Goal: Book appointment/travel/reservation

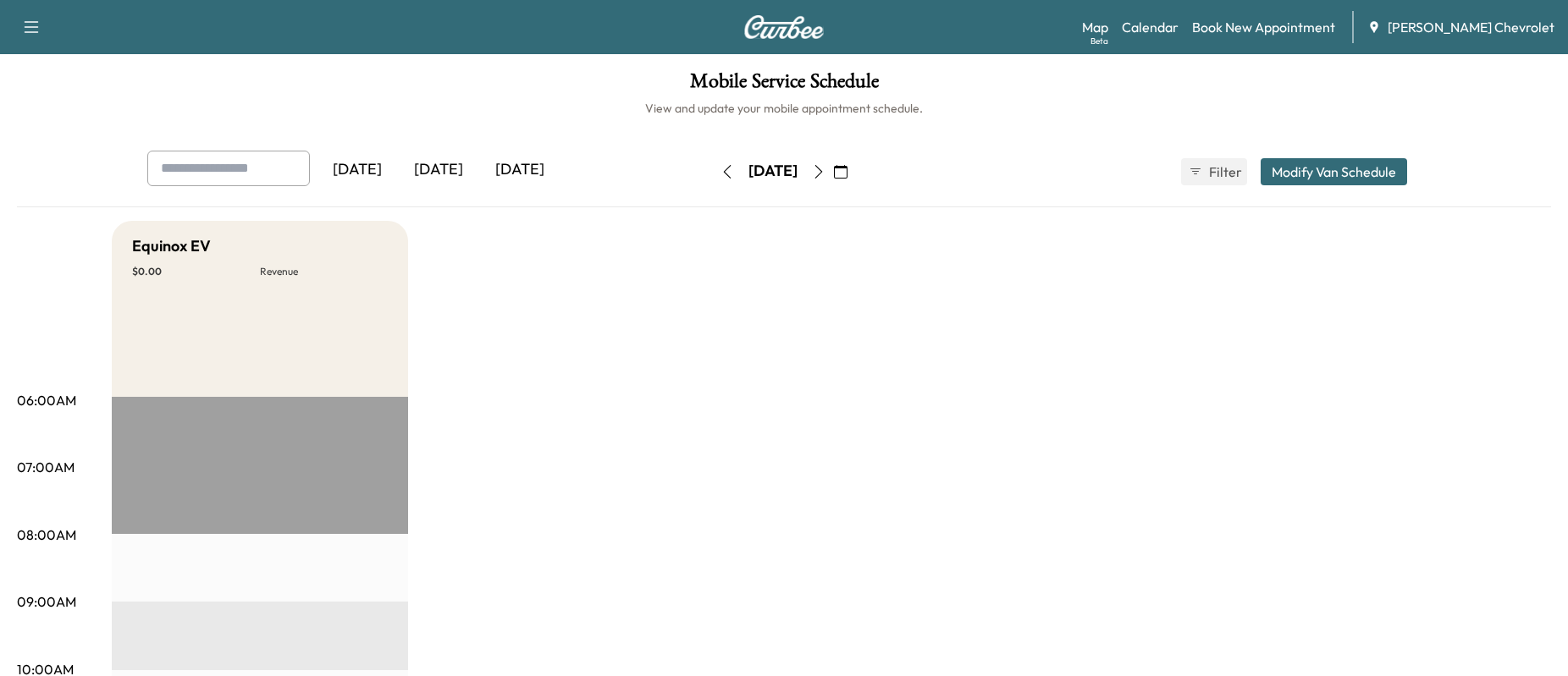
click at [823, 172] on icon "button" at bounding box center [819, 172] width 7 height 14
click at [826, 166] on icon "button" at bounding box center [818, 172] width 14 height 14
click at [826, 167] on icon "button" at bounding box center [818, 172] width 14 height 14
click at [823, 170] on icon "button" at bounding box center [819, 172] width 7 height 14
click at [826, 168] on icon "button" at bounding box center [818, 172] width 14 height 14
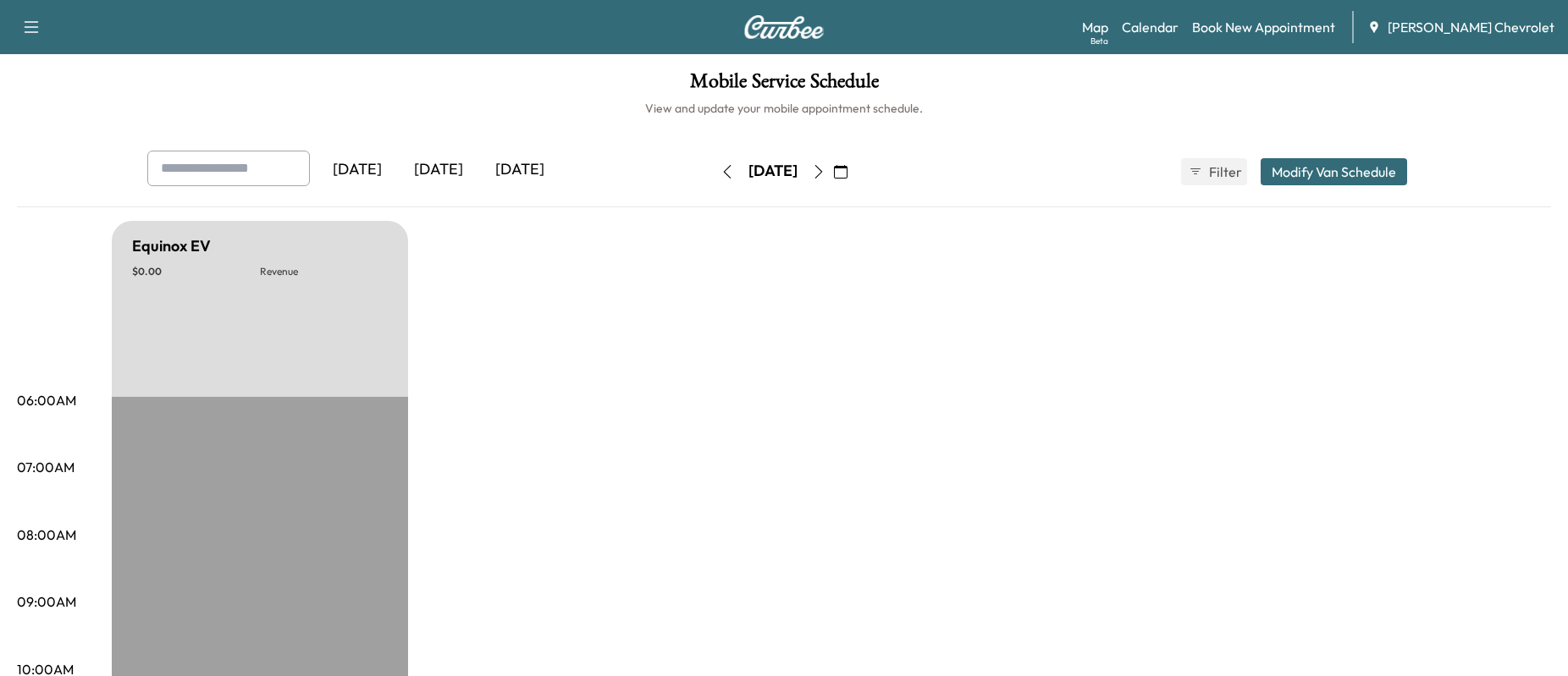
click at [833, 161] on button "button" at bounding box center [818, 172] width 29 height 27
click at [826, 172] on icon "button" at bounding box center [818, 172] width 14 height 14
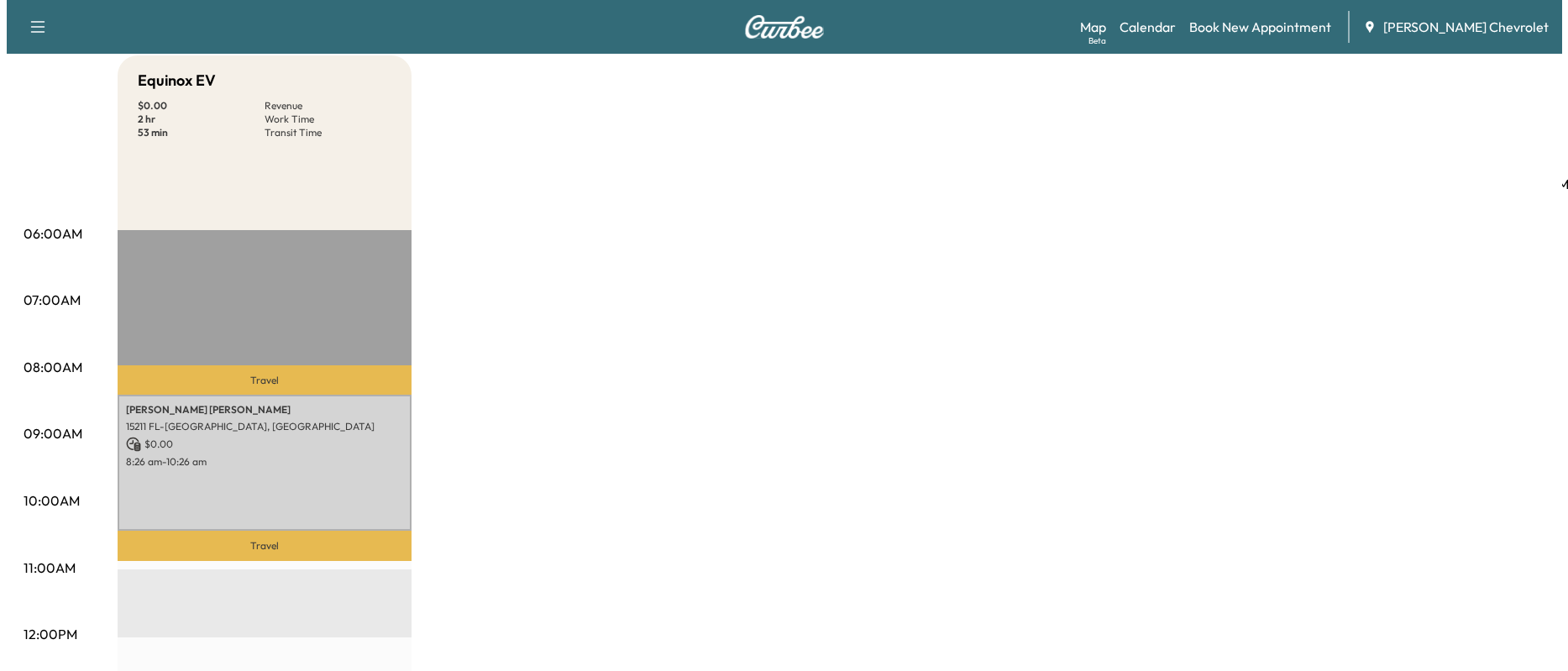
scroll to position [168, 0]
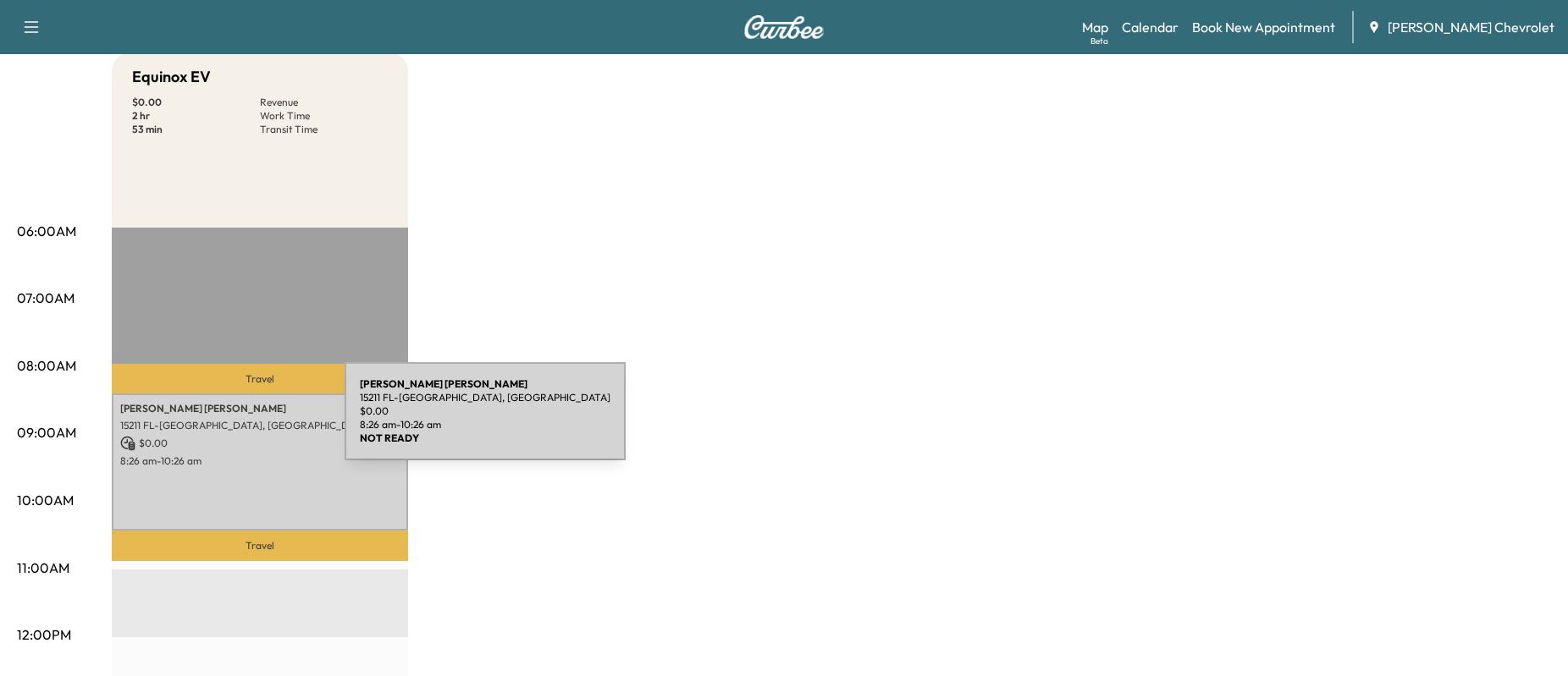
click at [215, 428] on p "15211 FL-[GEOGRAPHIC_DATA], [GEOGRAPHIC_DATA]" at bounding box center [260, 425] width 280 height 14
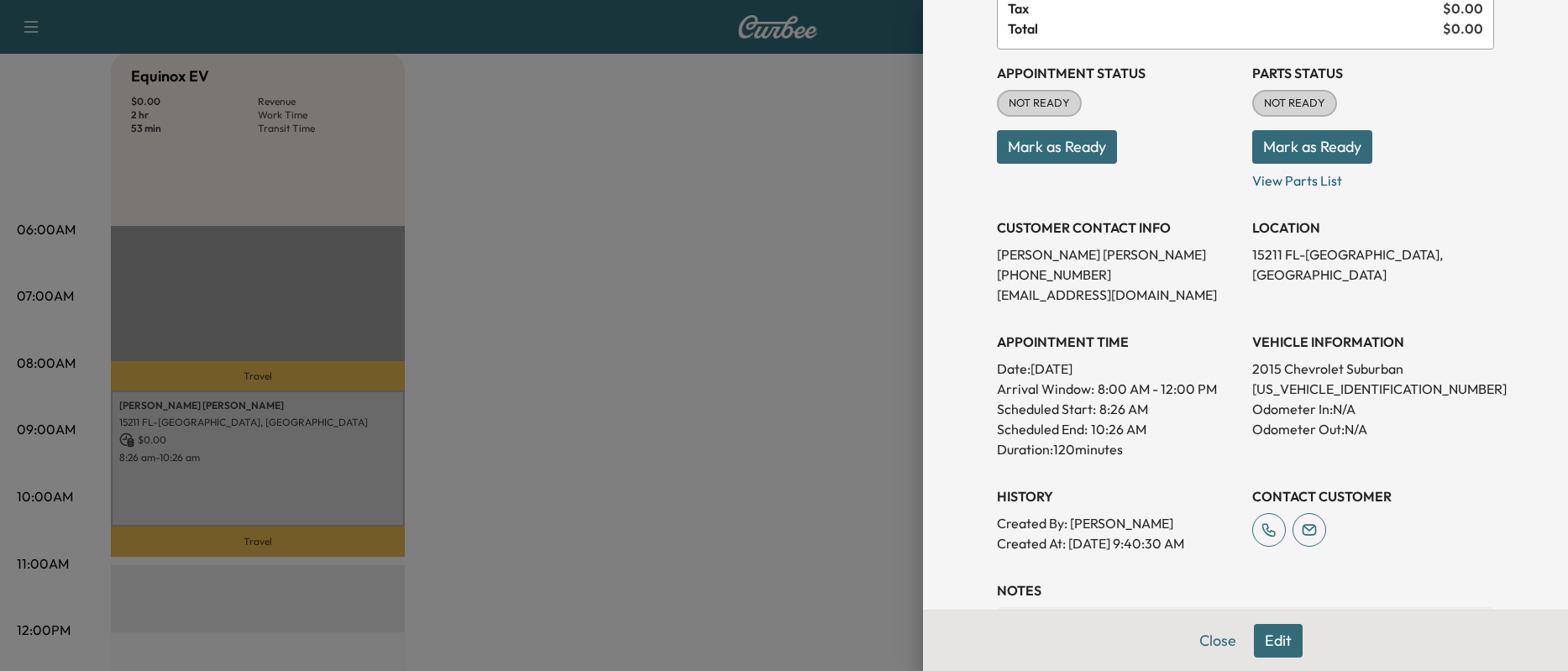
click at [857, 410] on div at bounding box center [784, 335] width 1568 height 671
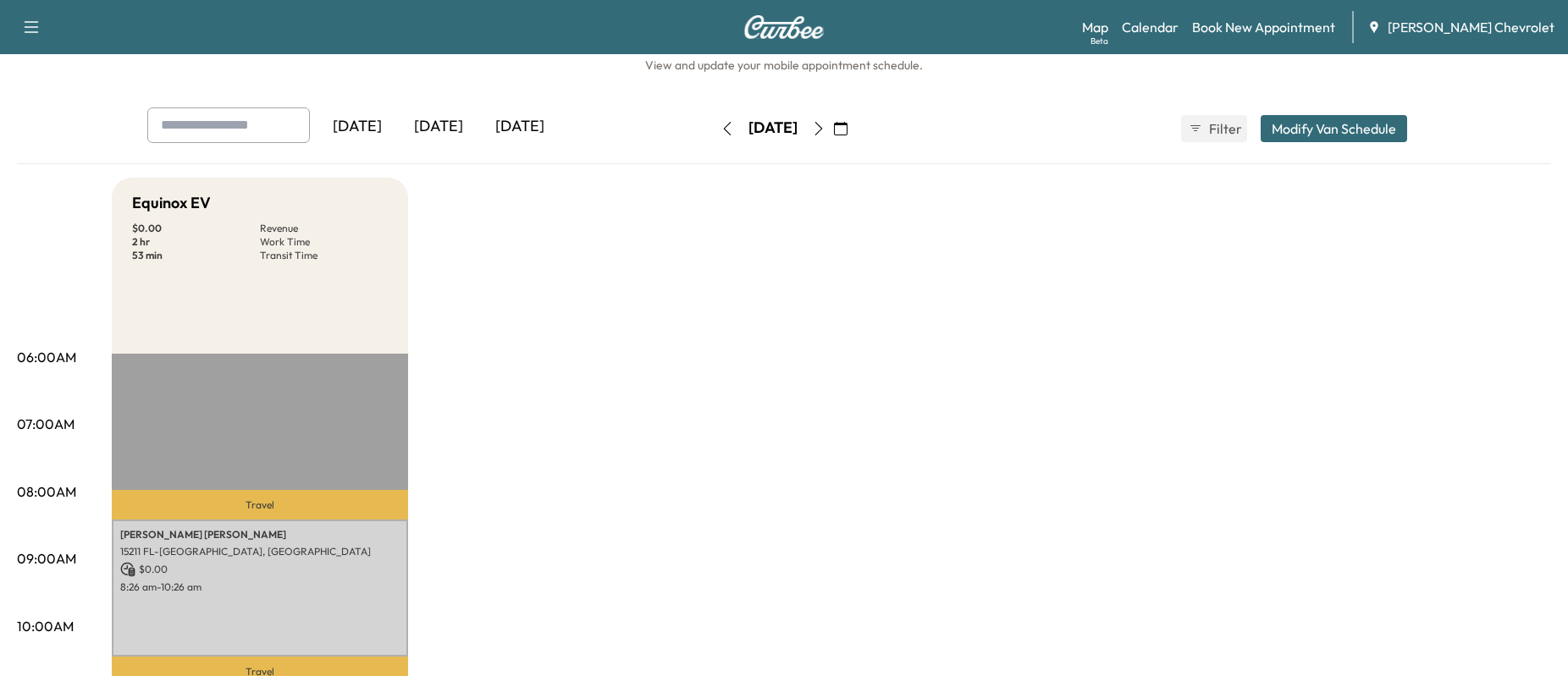
scroll to position [85, 0]
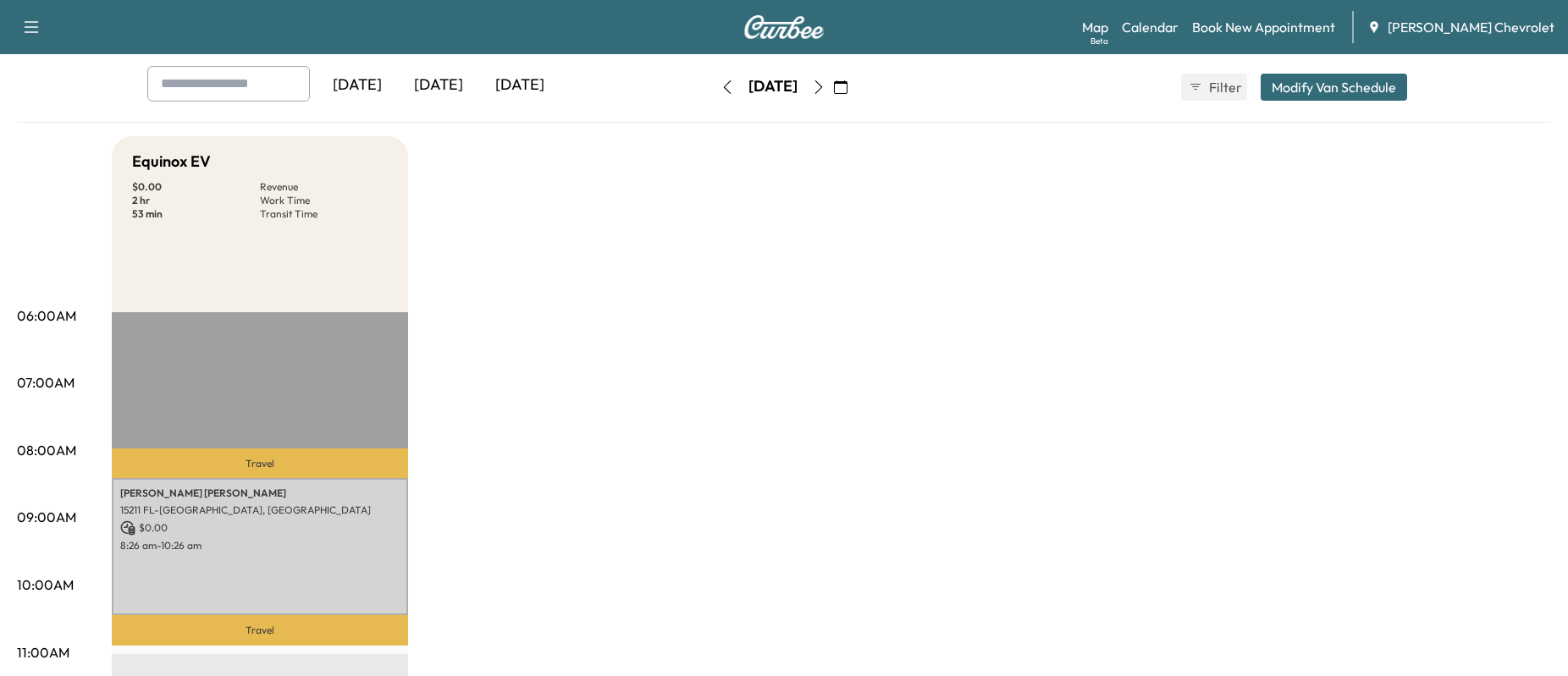
click at [833, 80] on button "button" at bounding box center [818, 87] width 29 height 27
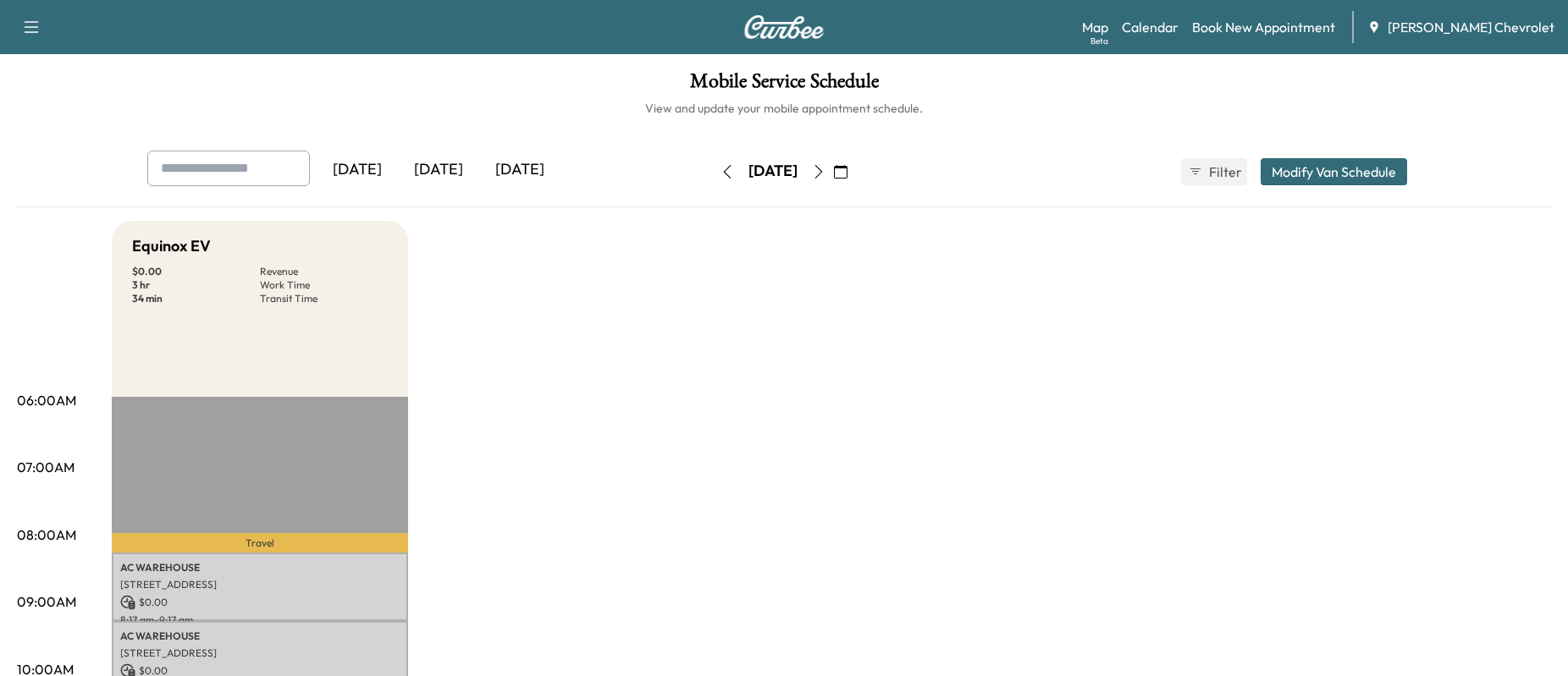
click at [826, 177] on icon "button" at bounding box center [818, 172] width 14 height 14
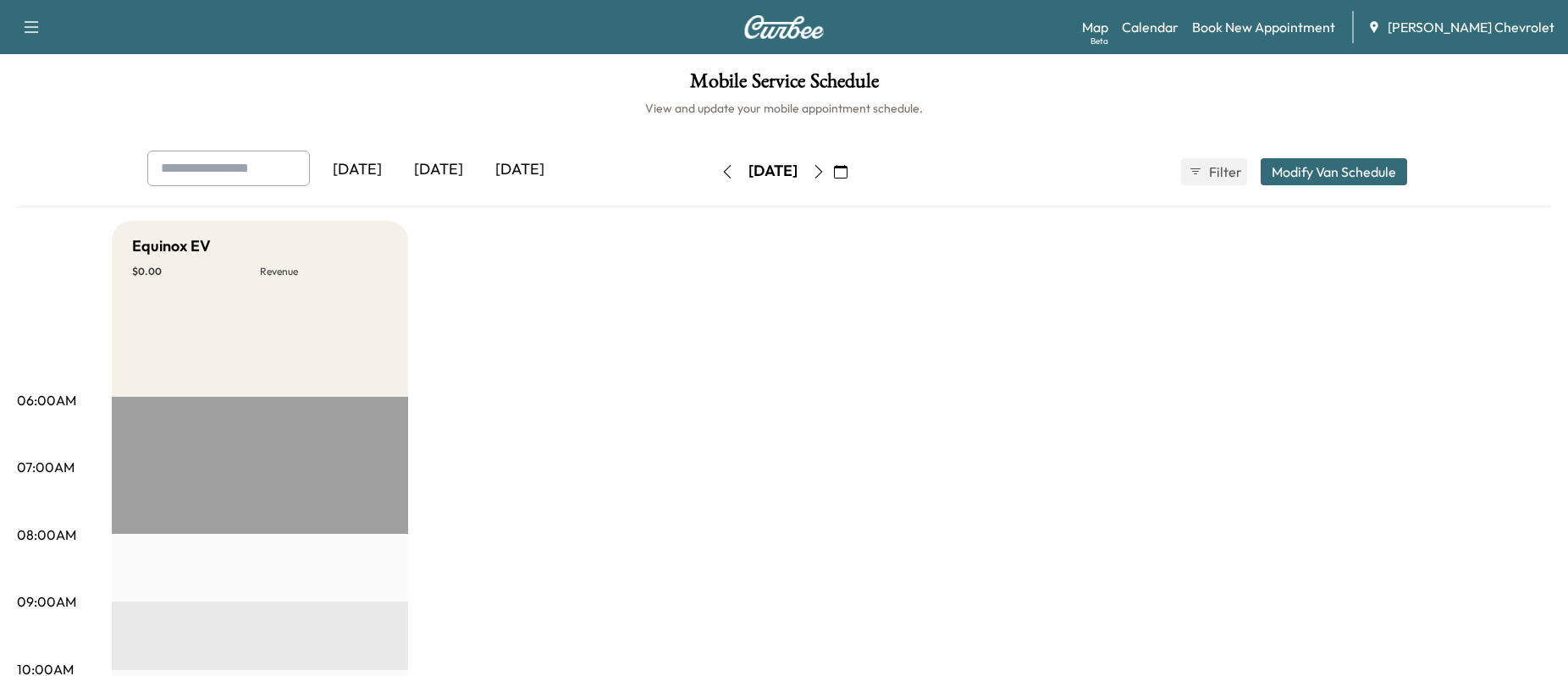
click at [826, 174] on icon "button" at bounding box center [818, 172] width 14 height 14
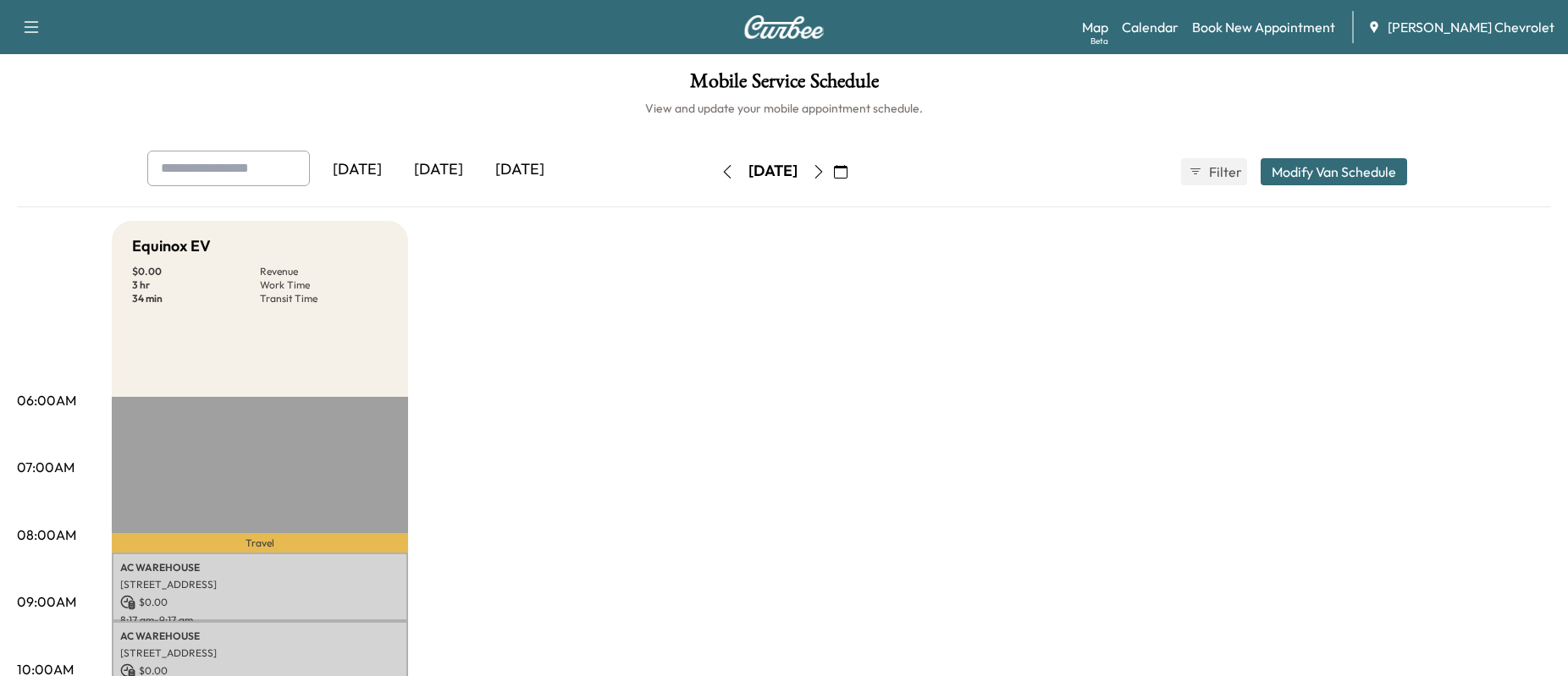
click at [720, 166] on icon "button" at bounding box center [727, 172] width 14 height 14
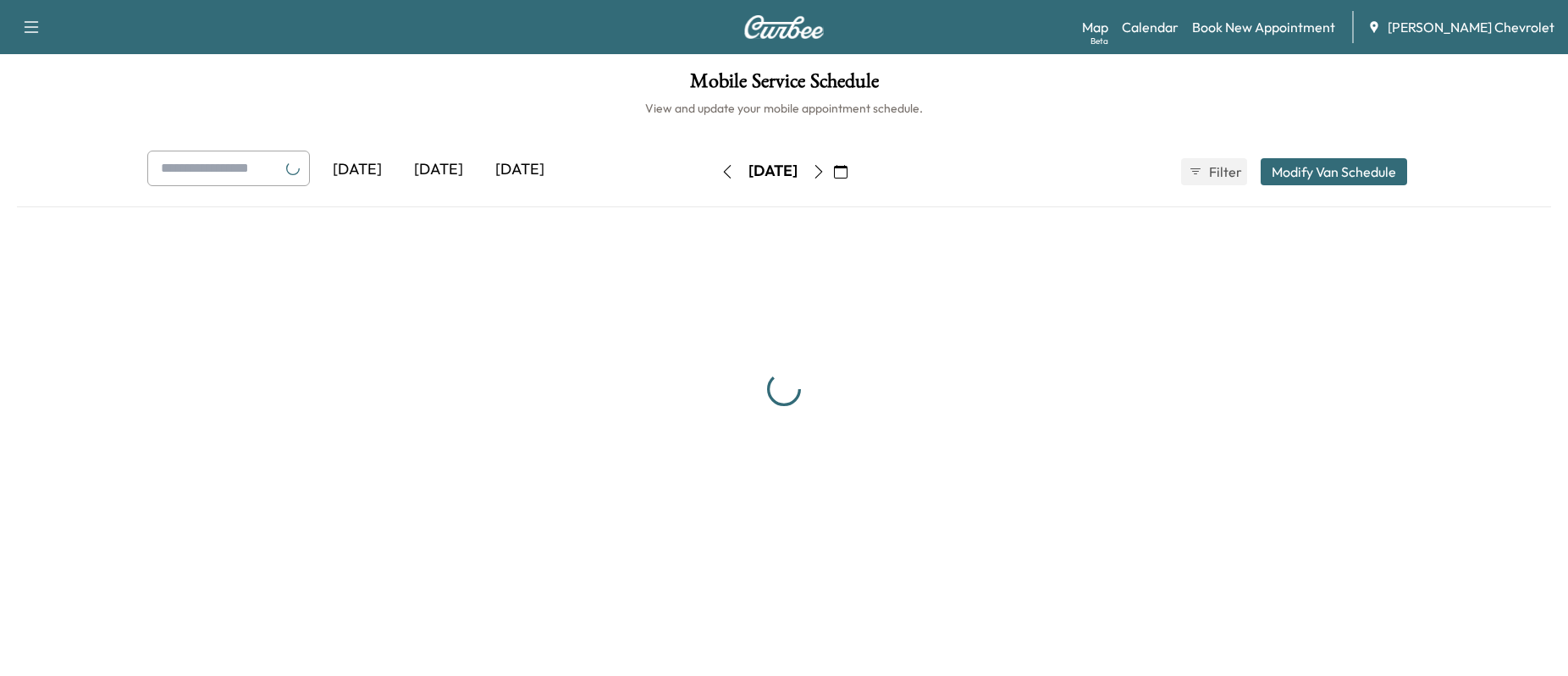
click at [720, 166] on icon "button" at bounding box center [727, 172] width 14 height 14
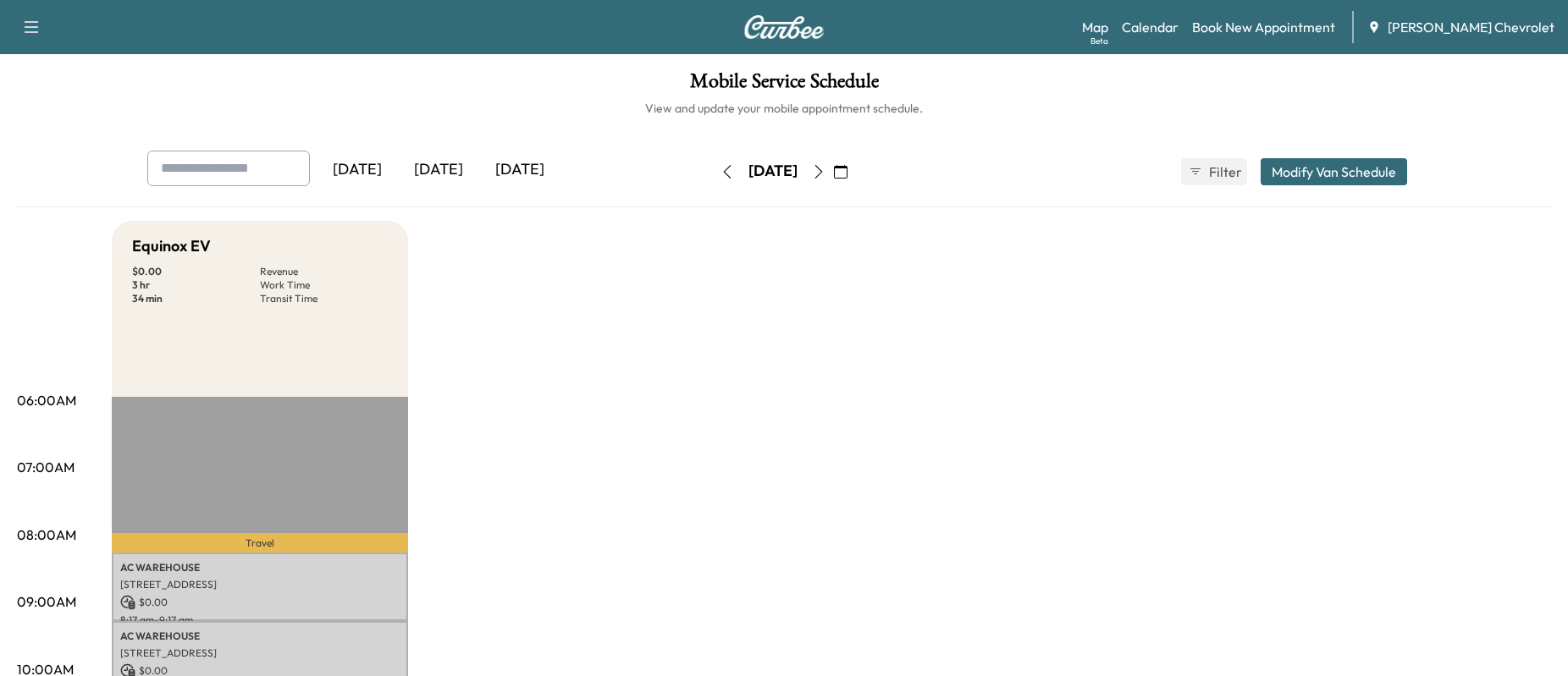
click at [826, 170] on icon "button" at bounding box center [818, 172] width 14 height 14
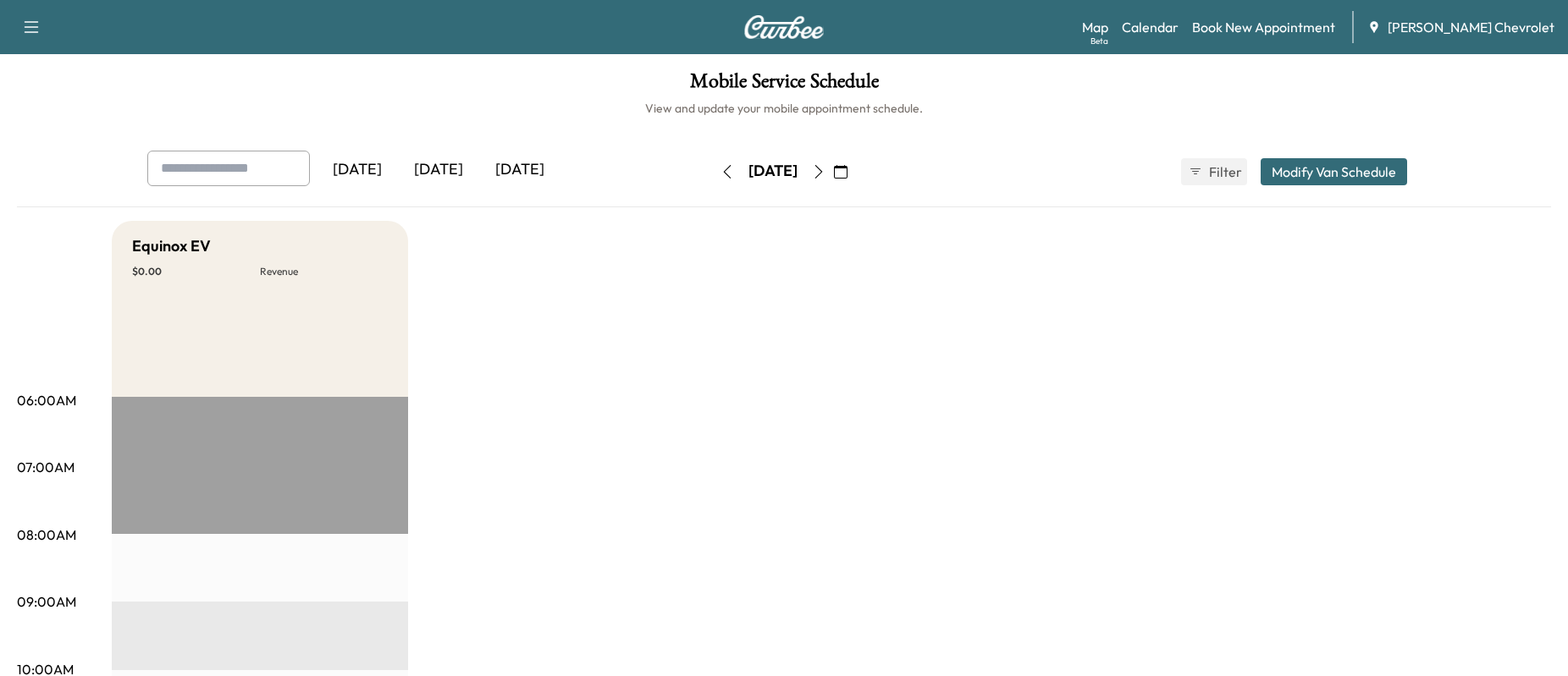
click at [833, 170] on button "button" at bounding box center [818, 172] width 29 height 27
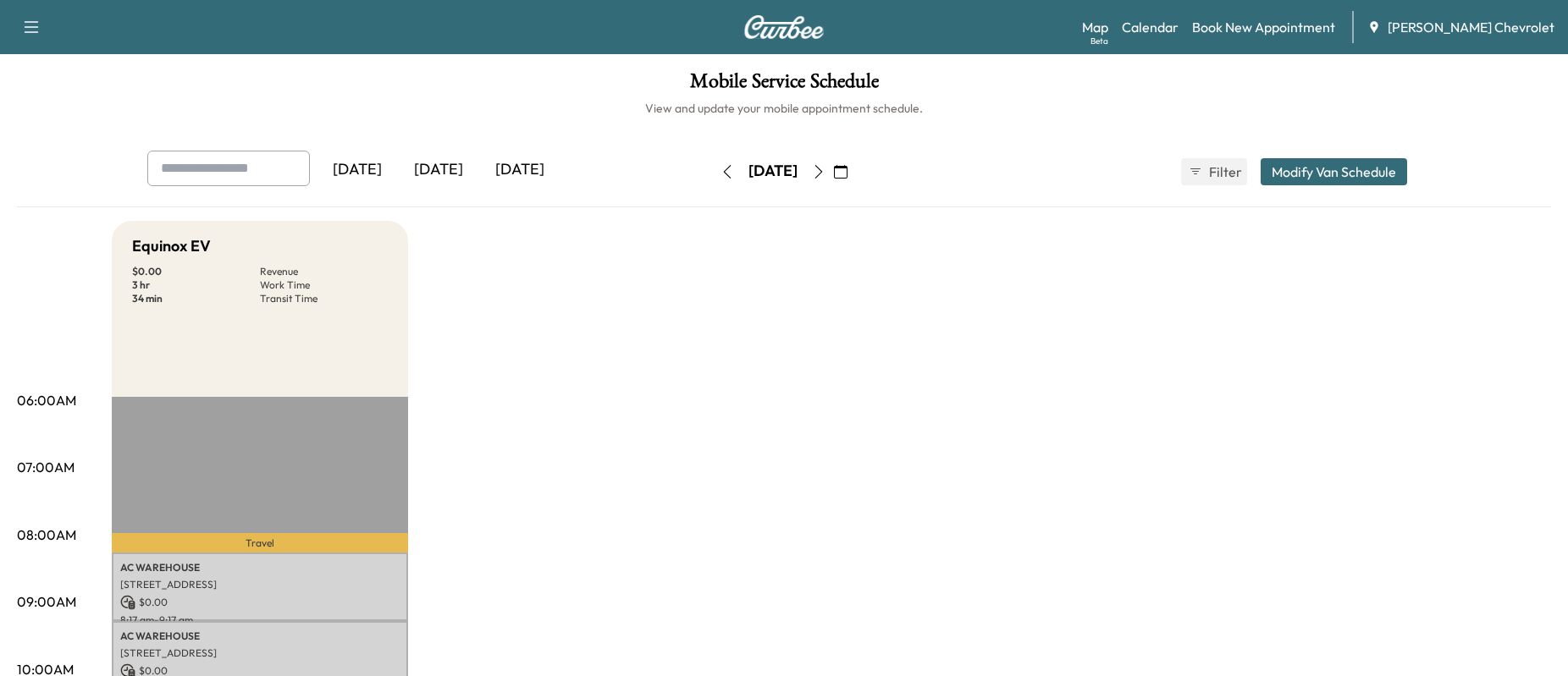
click at [826, 170] on icon "button" at bounding box center [818, 172] width 14 height 14
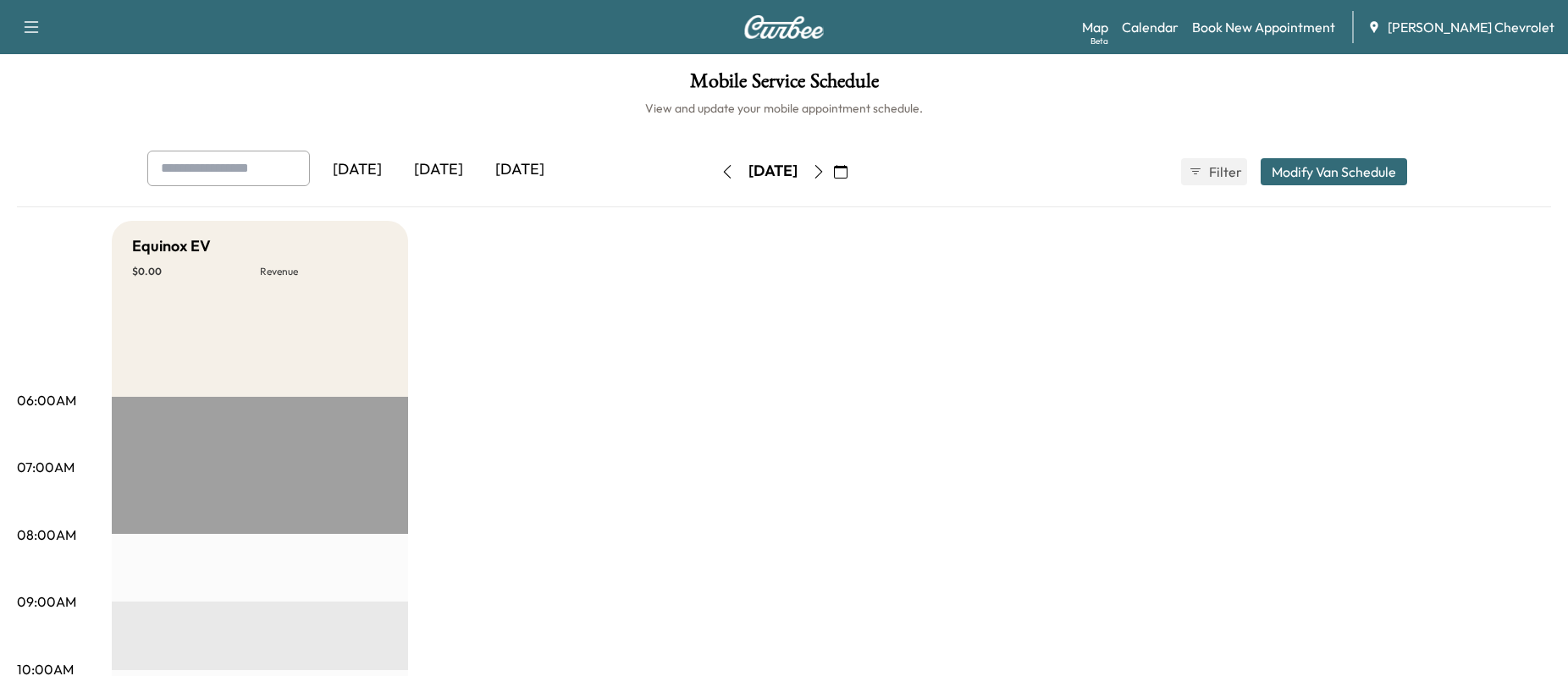
click at [823, 170] on icon "button" at bounding box center [819, 172] width 7 height 14
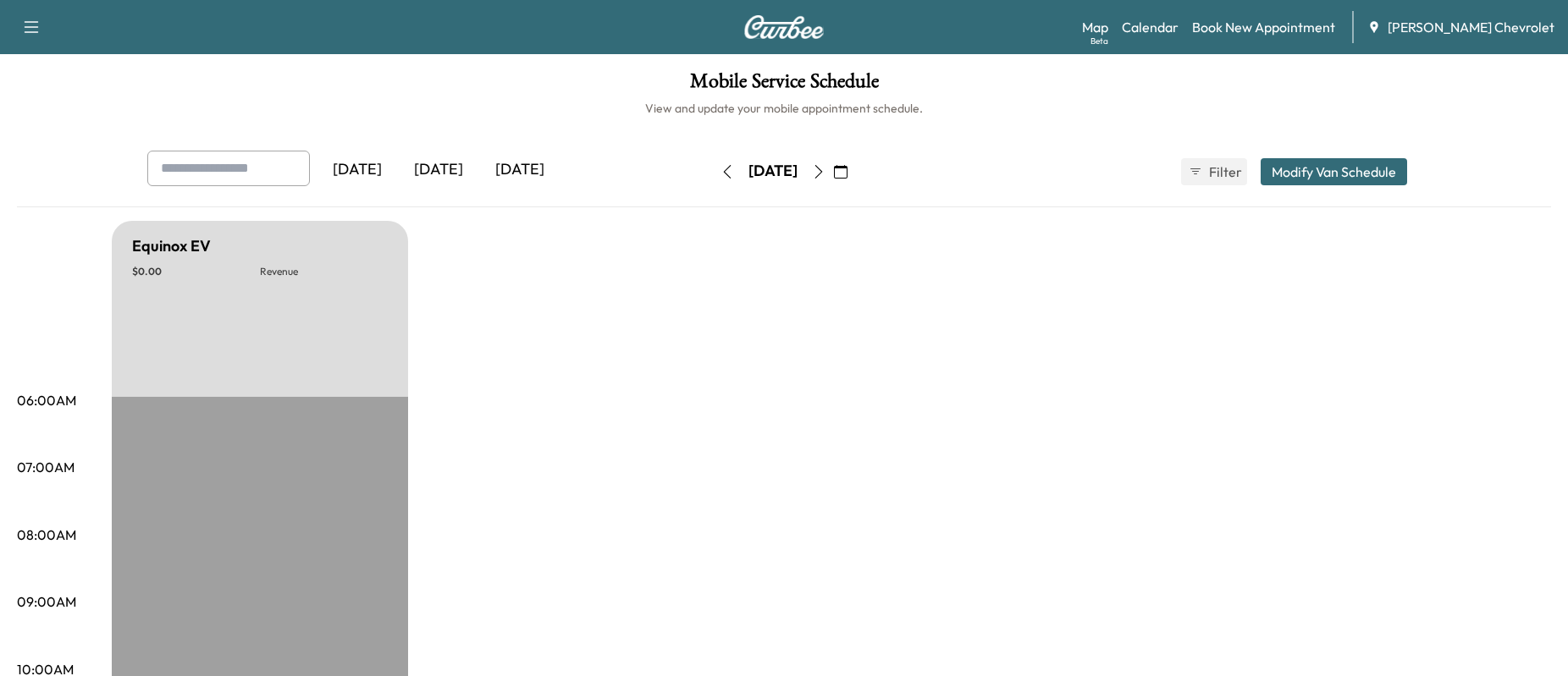
click at [720, 174] on icon "button" at bounding box center [727, 172] width 14 height 14
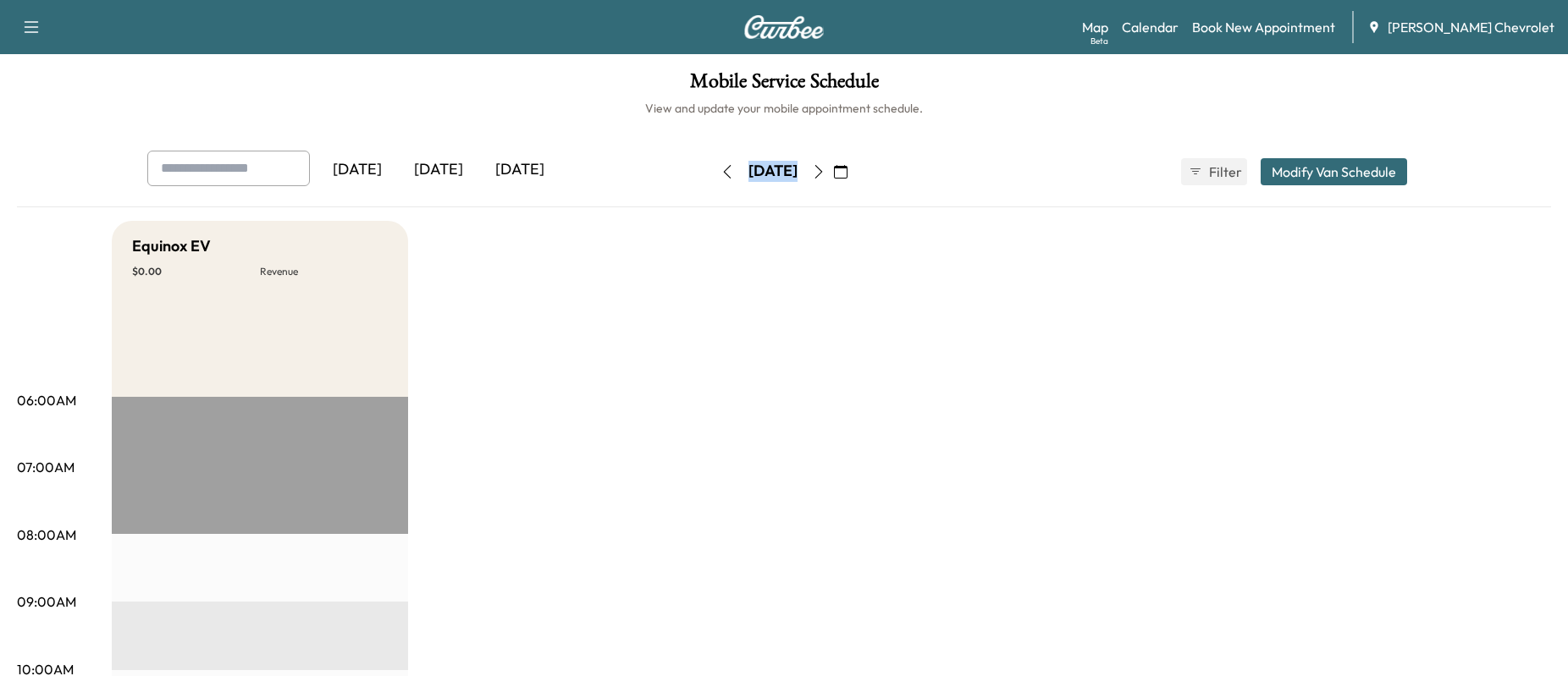
click at [674, 174] on div "[DATE] [DATE] [DATE] [DATE] August 2025 S M T W T F S 27 28 29 30 31 1 2 3 4 5 …" at bounding box center [784, 172] width 1300 height 42
